Goal: Information Seeking & Learning: Learn about a topic

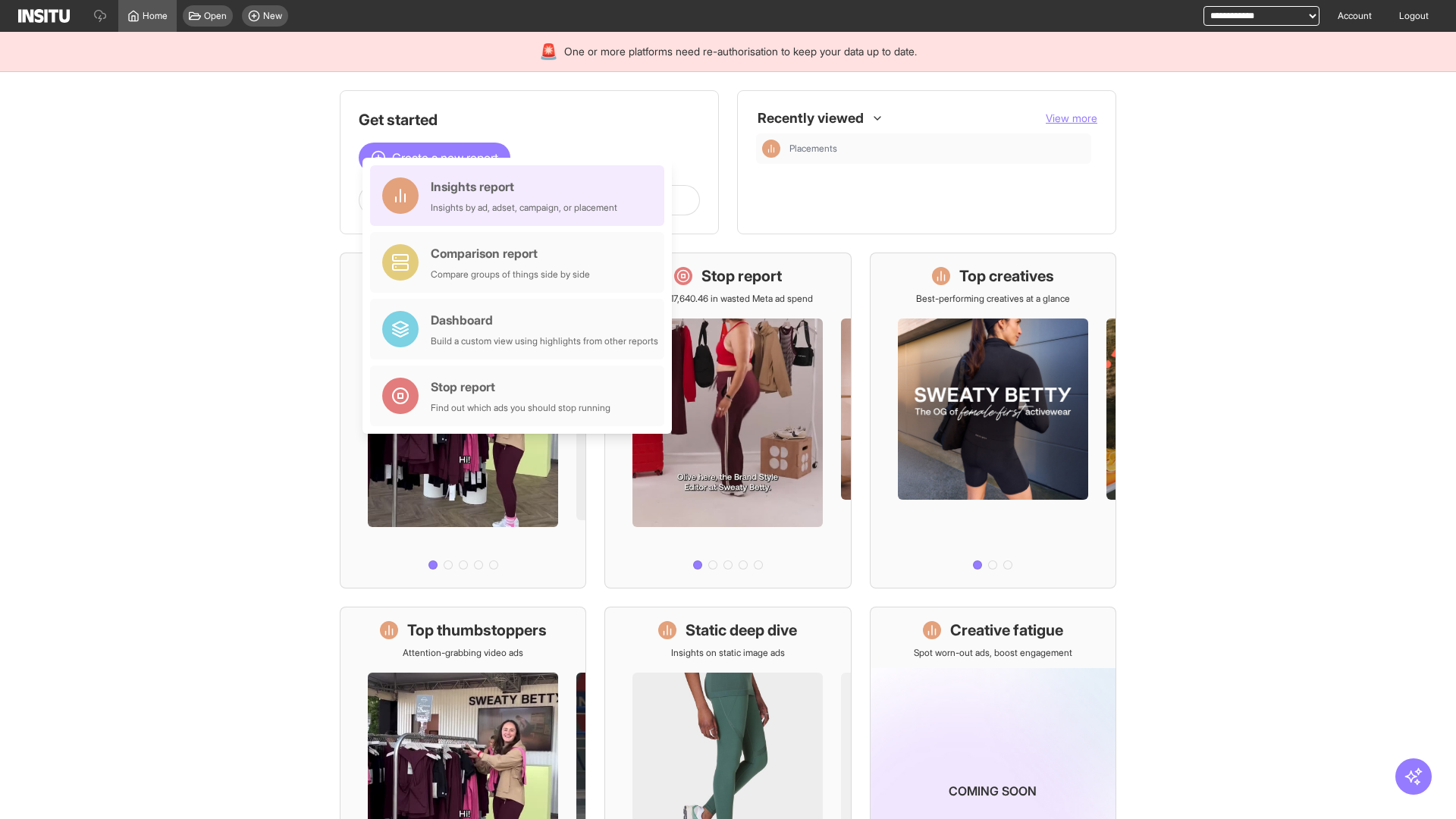
click at [521, 196] on div "Insights report Insights by ad, adset, campaign, or placement" at bounding box center [524, 195] width 186 height 36
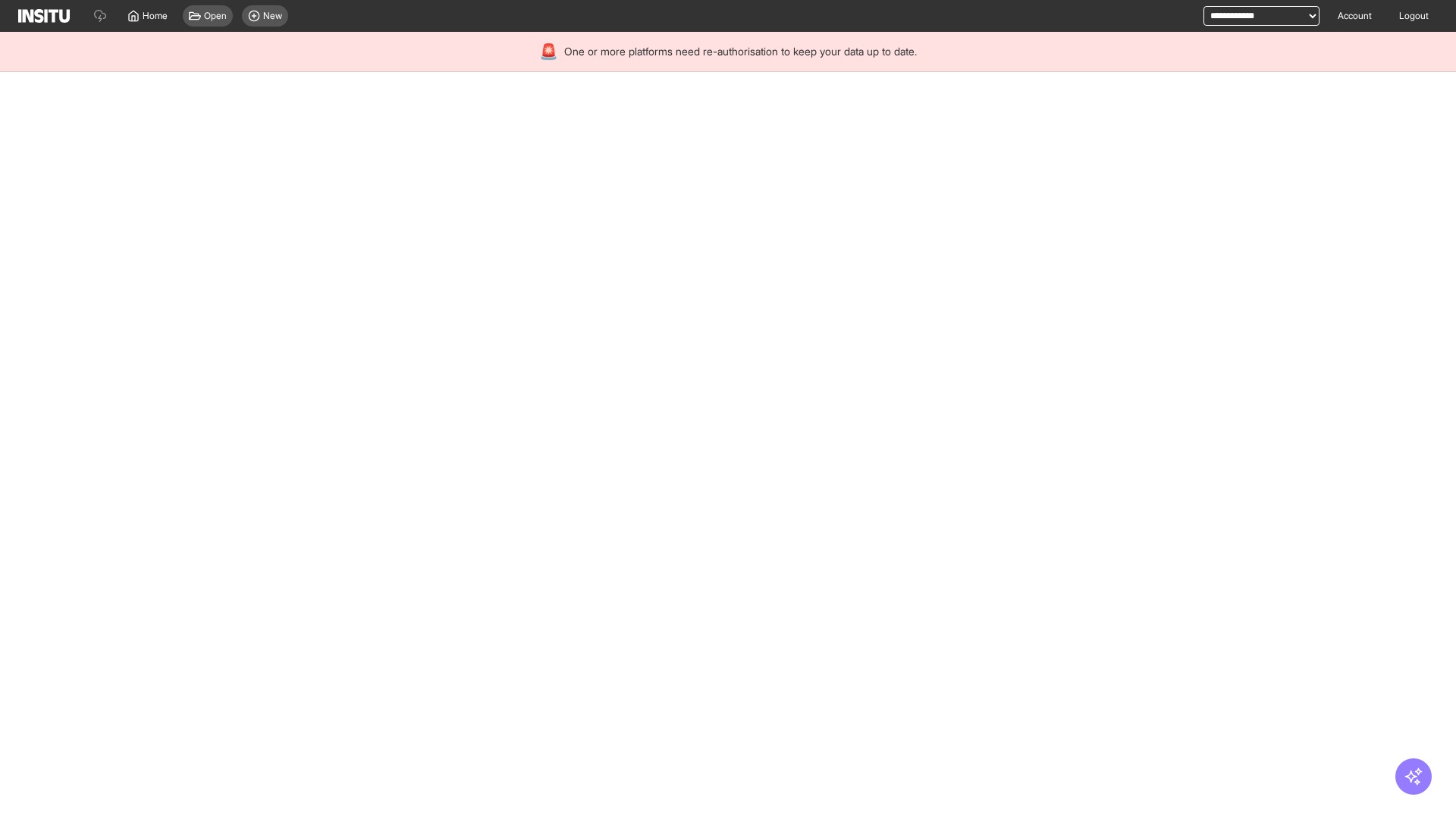
select select "**"
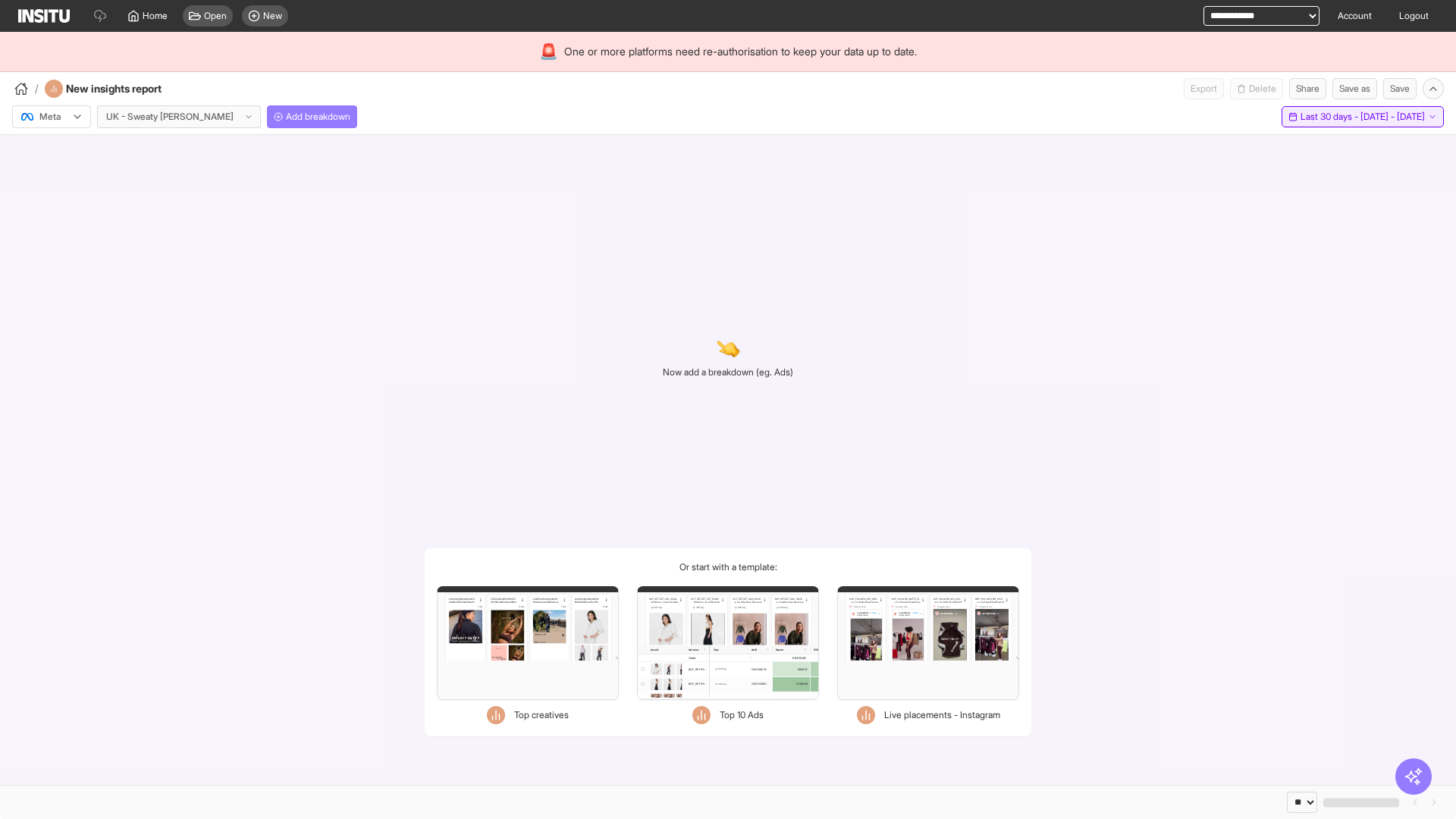
click at [1330, 117] on span "Last 30 days - [DATE] - [DATE]" at bounding box center [1363, 117] width 125 height 12
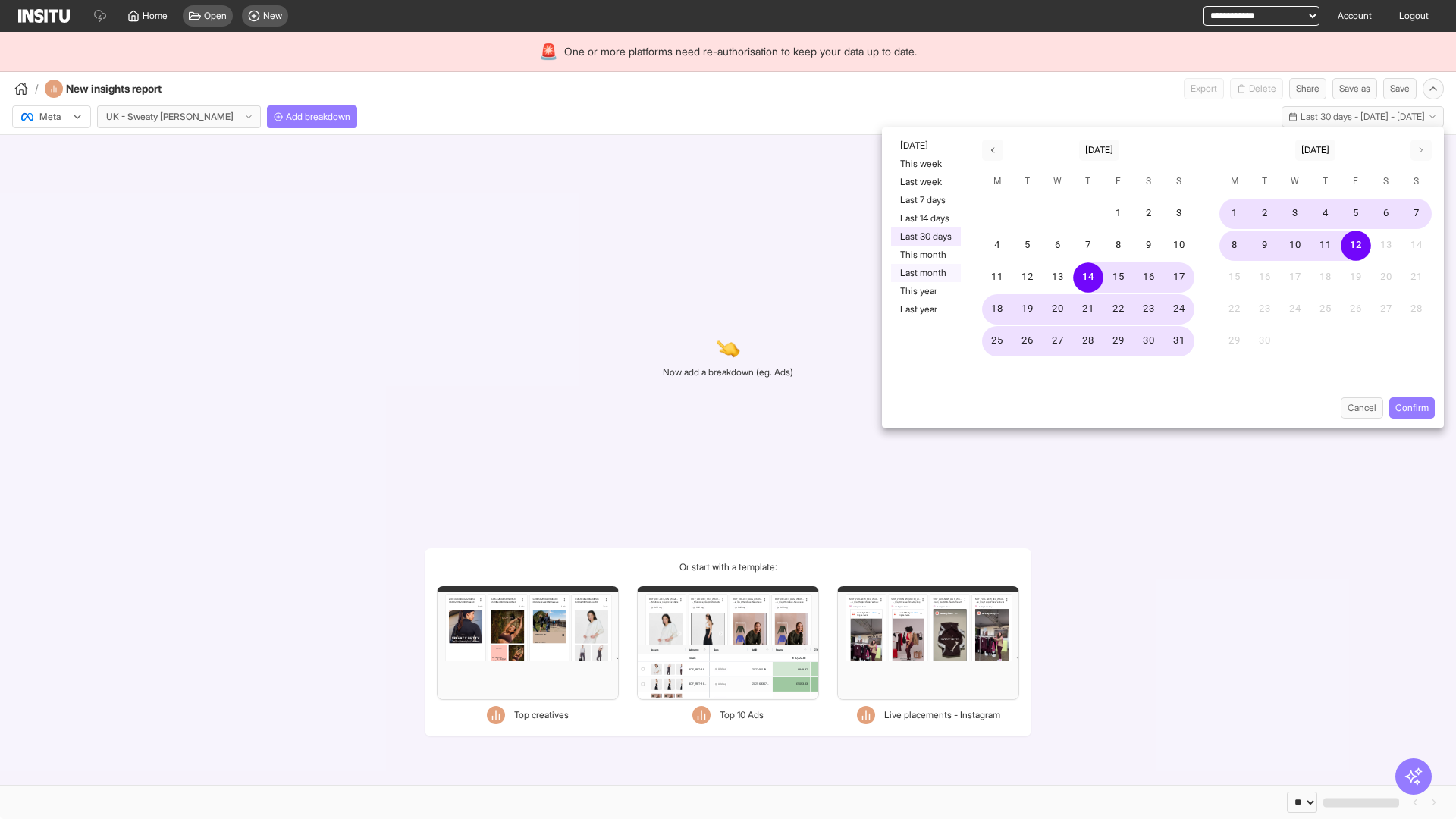
click at [925, 273] on button "Last month" at bounding box center [926, 273] width 70 height 19
